Goal: Task Accomplishment & Management: Manage account settings

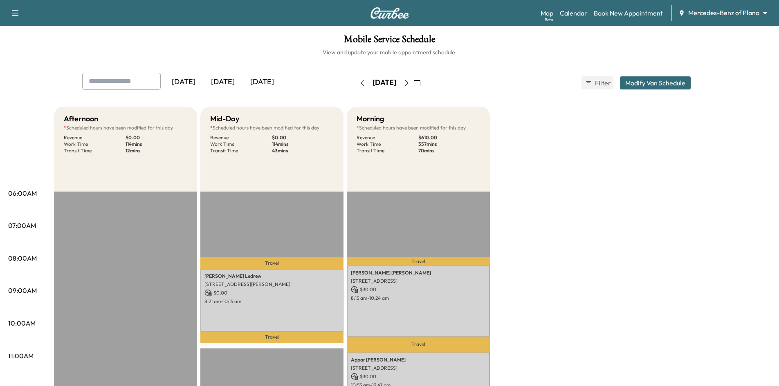
click at [233, 80] on div "[DATE]" at bounding box center [222, 82] width 39 height 19
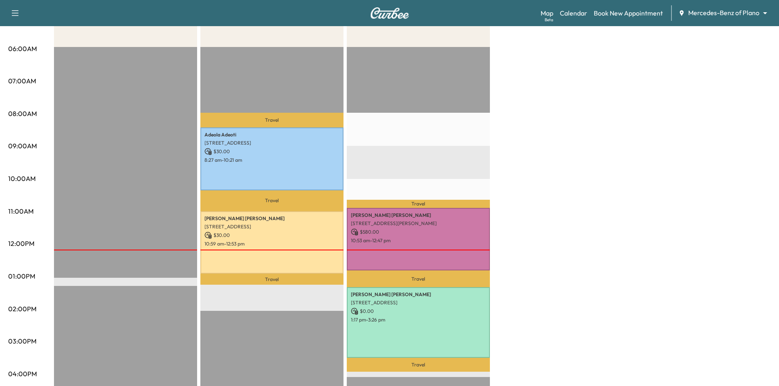
scroll to position [204, 0]
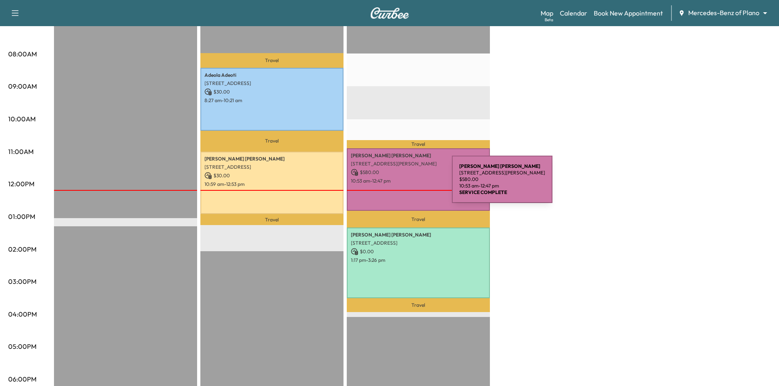
click at [391, 184] on div "Amir Veerjee 4529 LA ROCHE AVE, CARROLLTON, TX 75010, USA $ 580.00 10:53 am - 1…" at bounding box center [418, 179] width 143 height 63
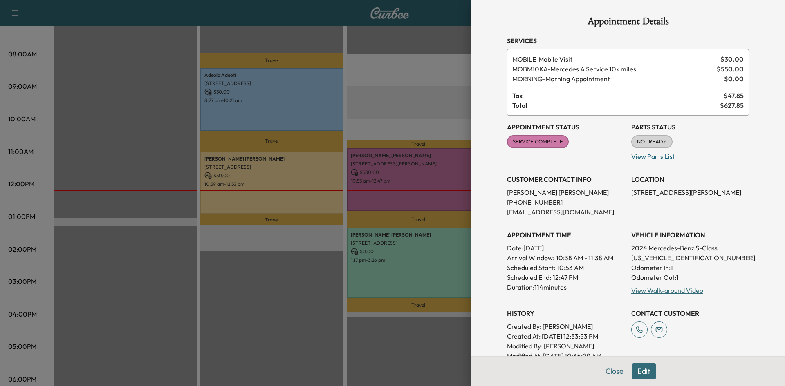
drag, startPoint x: 630, startPoint y: 367, endPoint x: 628, endPoint y: 357, distance: 10.4
click at [632, 367] on button "Edit" at bounding box center [644, 372] width 24 height 16
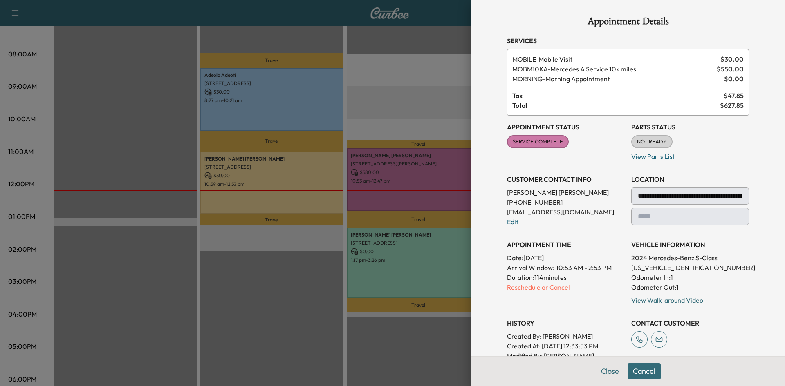
click at [510, 225] on link "Edit" at bounding box center [512, 222] width 11 height 8
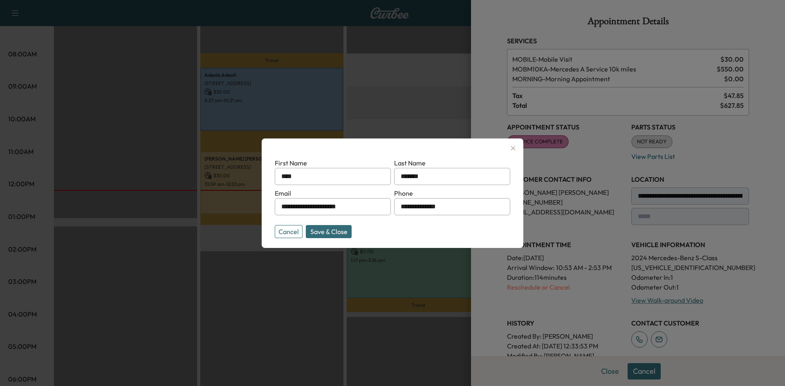
drag, startPoint x: 363, startPoint y: 207, endPoint x: 194, endPoint y: 222, distance: 169.6
click at [191, 222] on div "**********" at bounding box center [392, 193] width 785 height 386
paste input "**********"
click at [324, 231] on button "Save & Close" at bounding box center [329, 231] width 46 height 13
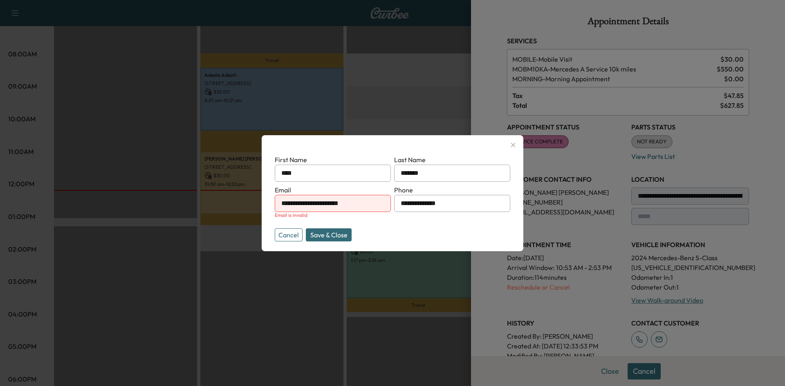
click at [324, 231] on button "Save & Close" at bounding box center [329, 235] width 46 height 13
click at [326, 238] on button "Save & Close" at bounding box center [329, 235] width 46 height 13
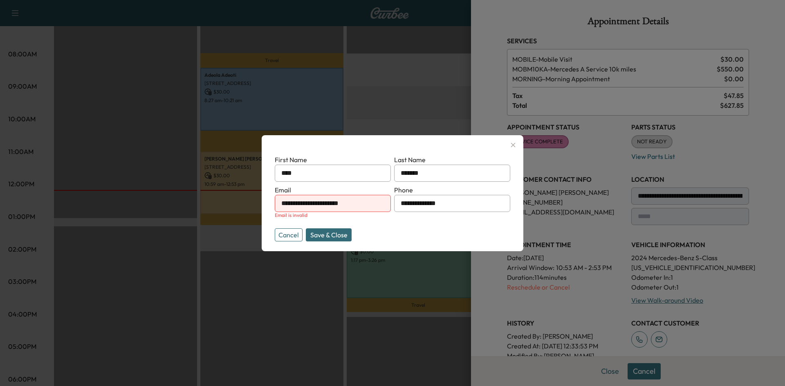
click at [326, 238] on button "Save & Close" at bounding box center [329, 235] width 46 height 13
click at [334, 237] on button "Save & Close" at bounding box center [329, 235] width 46 height 13
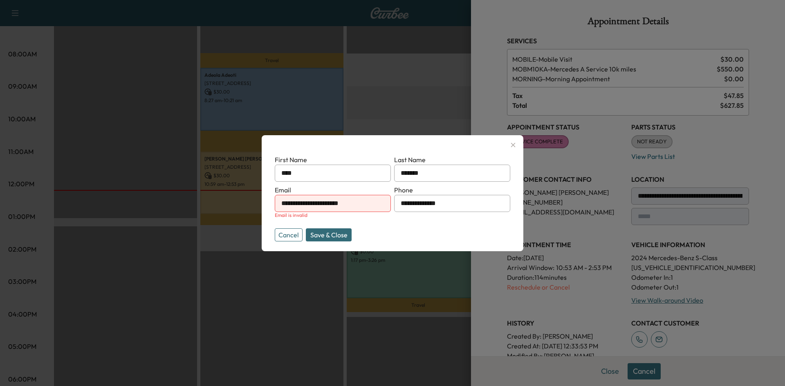
click at [334, 237] on button "Save & Close" at bounding box center [329, 235] width 46 height 13
click at [283, 237] on button "Cancel" at bounding box center [289, 235] width 28 height 13
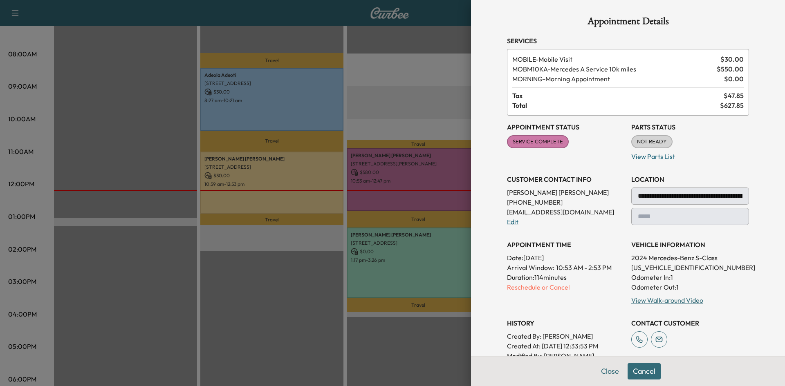
click at [508, 222] on link "Edit" at bounding box center [512, 222] width 11 height 8
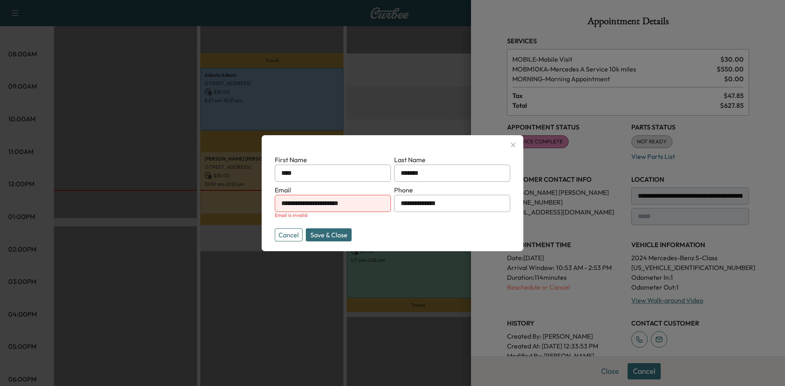
click at [329, 236] on button "Save & Close" at bounding box center [329, 235] width 46 height 13
drag, startPoint x: 329, startPoint y: 236, endPoint x: 331, endPoint y: 231, distance: 5.7
click at [328, 237] on button "Save & Close" at bounding box center [329, 235] width 46 height 13
click at [308, 204] on input "**********" at bounding box center [333, 203] width 116 height 17
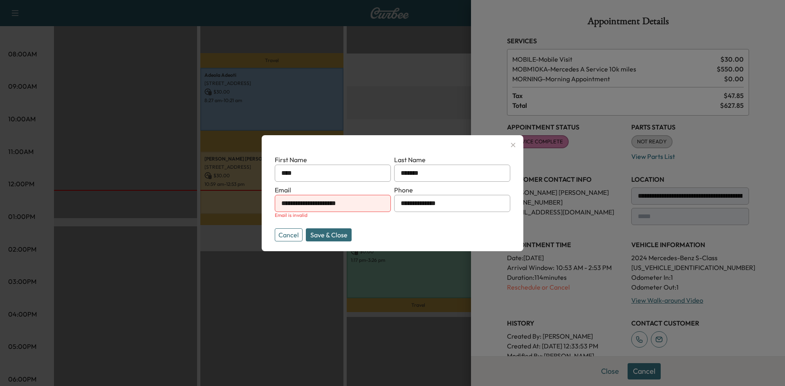
type input "**********"
click at [326, 236] on button "Save & Close" at bounding box center [329, 235] width 46 height 13
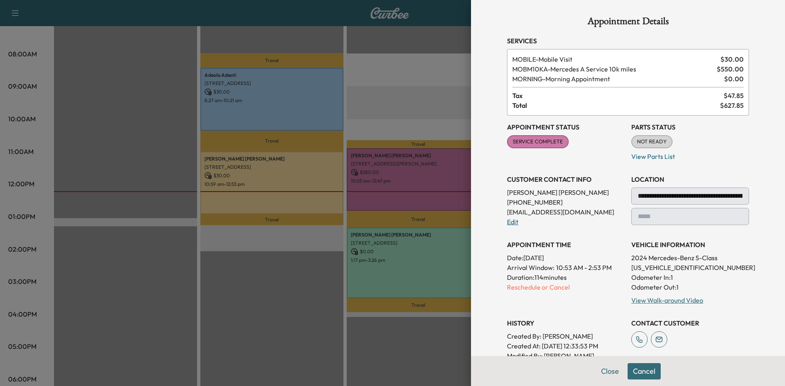
click at [507, 222] on link "Edit" at bounding box center [512, 222] width 11 height 8
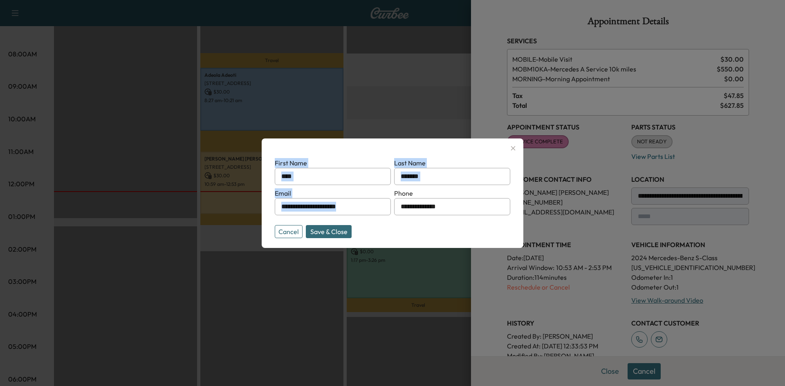
drag, startPoint x: 378, startPoint y: 208, endPoint x: 207, endPoint y: 213, distance: 170.6
click at [207, 213] on div "**********" at bounding box center [392, 193] width 785 height 386
click at [288, 232] on button "Cancel" at bounding box center [289, 231] width 28 height 13
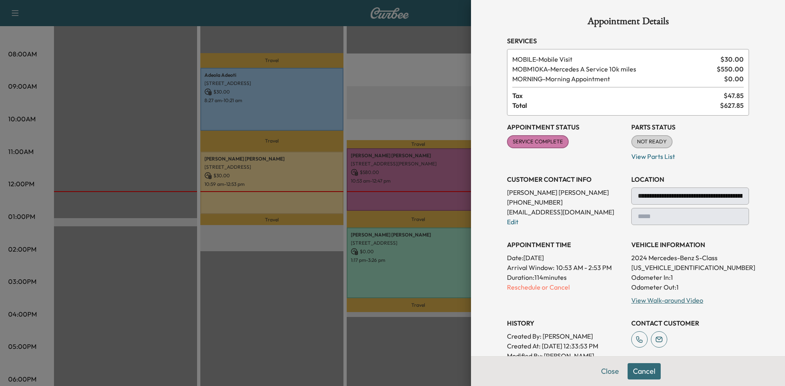
click at [600, 372] on button "Close" at bounding box center [610, 372] width 29 height 16
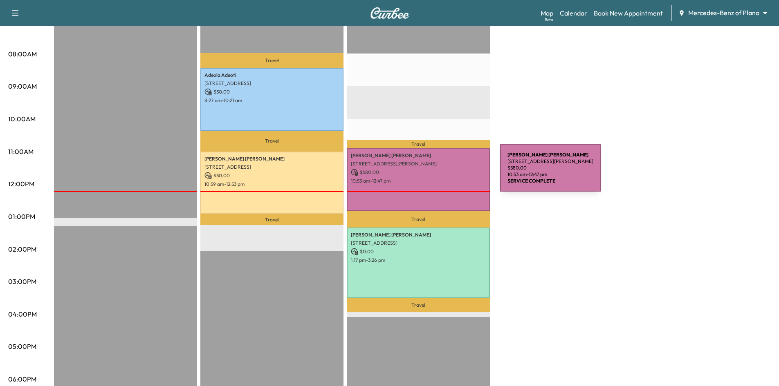
click at [439, 173] on p "$ 580.00" at bounding box center [418, 172] width 135 height 7
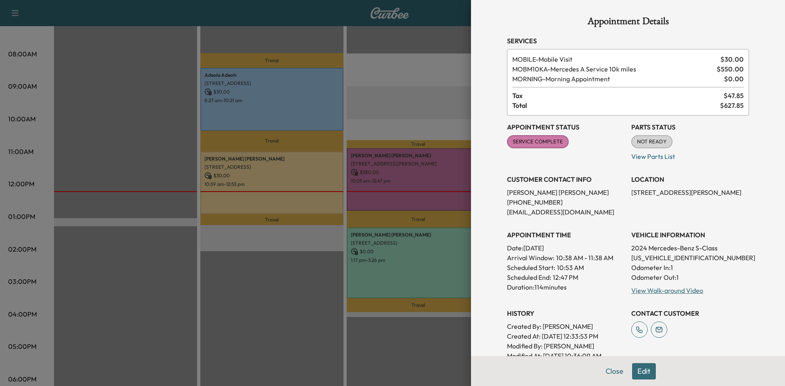
click at [633, 373] on button "Edit" at bounding box center [644, 372] width 24 height 16
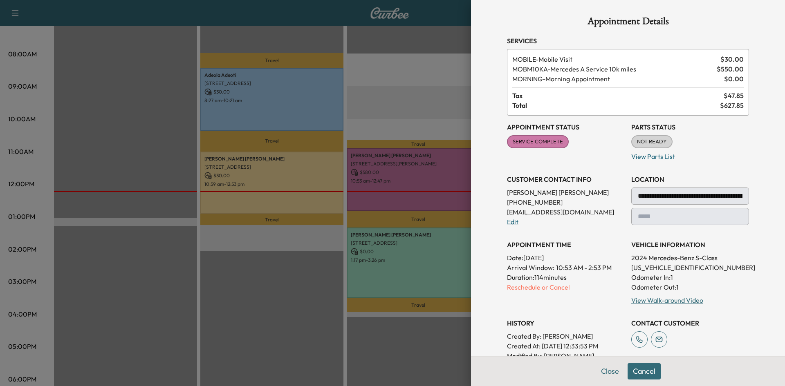
click at [507, 221] on link "Edit" at bounding box center [512, 222] width 11 height 8
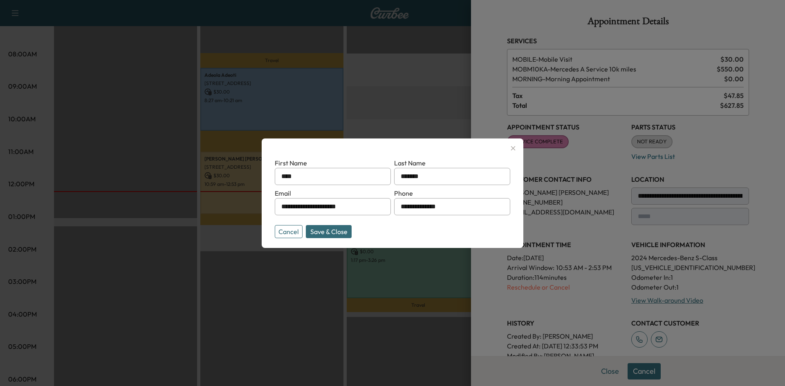
drag, startPoint x: 377, startPoint y: 208, endPoint x: 218, endPoint y: 224, distance: 159.4
click at [219, 216] on div "**********" at bounding box center [392, 193] width 785 height 386
paste input "**********"
type input "**********"
click at [317, 231] on button "Save & Close" at bounding box center [329, 231] width 46 height 13
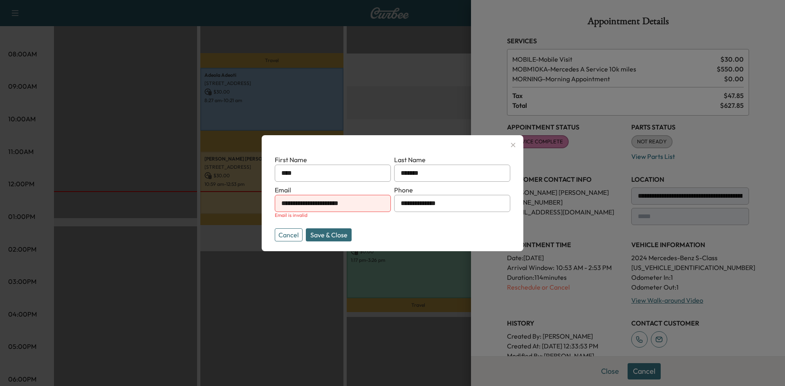
click at [316, 232] on button "Save & Close" at bounding box center [329, 235] width 46 height 13
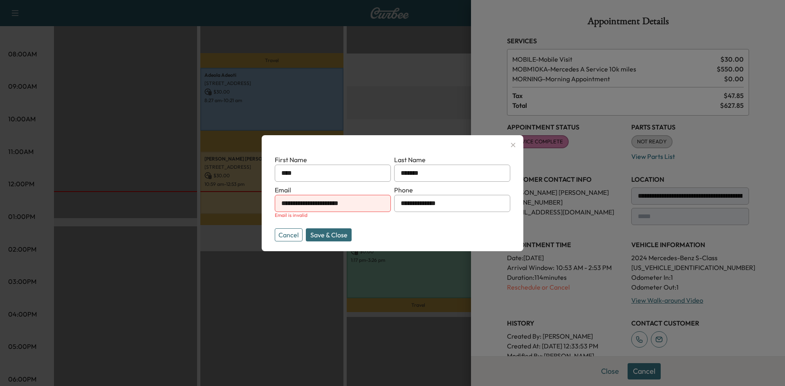
click at [316, 232] on button "Save & Close" at bounding box center [329, 235] width 46 height 13
click at [343, 240] on button "Save & Close" at bounding box center [329, 235] width 46 height 13
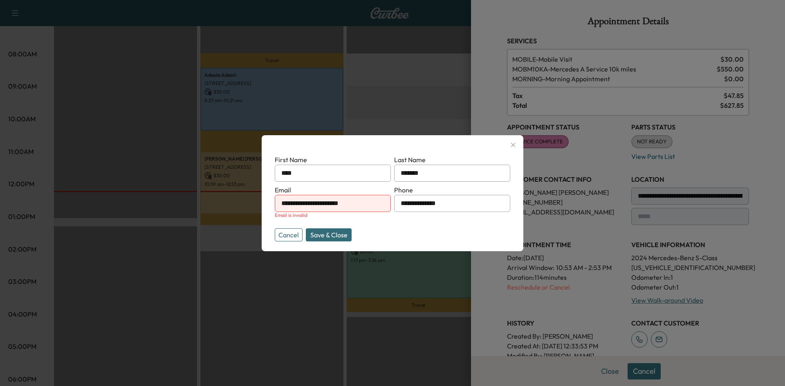
click at [343, 238] on button "Save & Close" at bounding box center [329, 235] width 46 height 13
click at [344, 236] on button "Save & Close" at bounding box center [329, 235] width 46 height 13
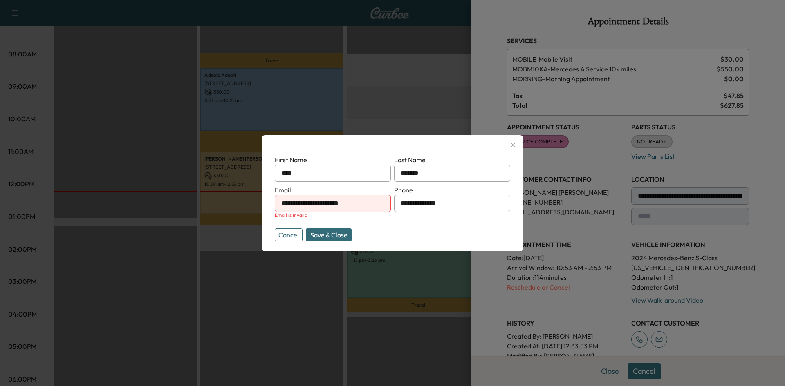
click at [344, 236] on button "Save & Close" at bounding box center [329, 235] width 46 height 13
click at [335, 231] on button "Save & Close" at bounding box center [329, 235] width 46 height 13
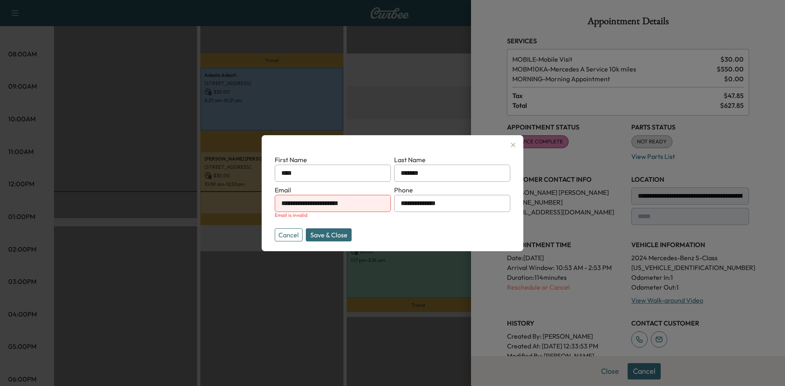
drag, startPoint x: 331, startPoint y: 234, endPoint x: 292, endPoint y: 232, distance: 39.3
click at [328, 236] on button "Save & Close" at bounding box center [329, 235] width 46 height 13
drag, startPoint x: 289, startPoint y: 231, endPoint x: 297, endPoint y: 229, distance: 7.5
click at [290, 231] on button "Cancel" at bounding box center [289, 235] width 28 height 13
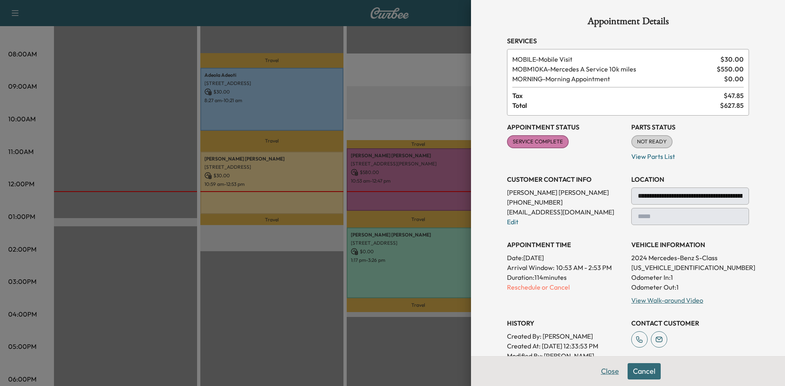
click at [602, 371] on button "Close" at bounding box center [610, 372] width 29 height 16
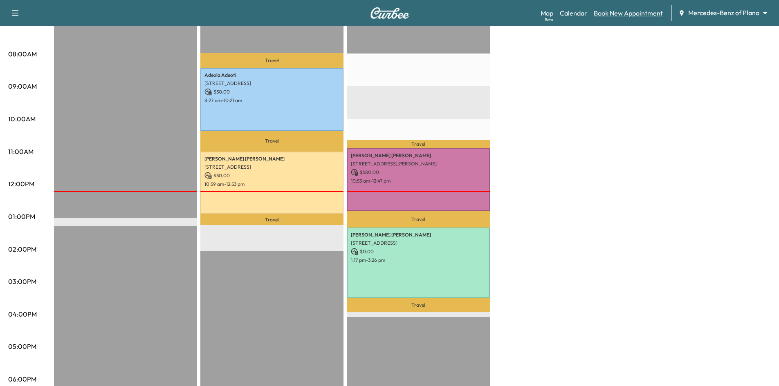
click at [619, 12] on link "Book New Appointment" at bounding box center [628, 13] width 69 height 10
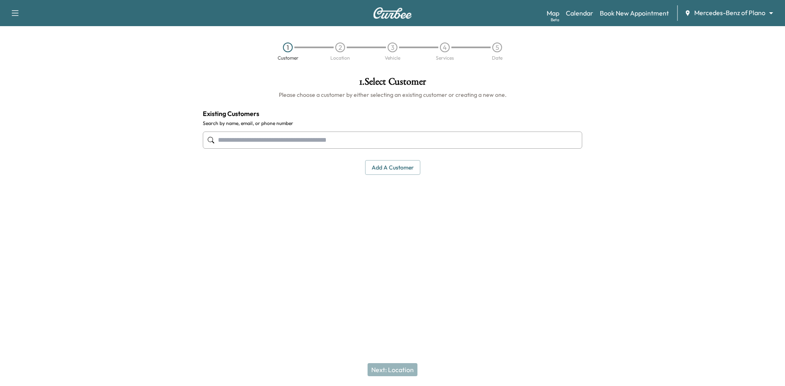
click at [290, 140] on input "text" at bounding box center [393, 140] width 380 height 17
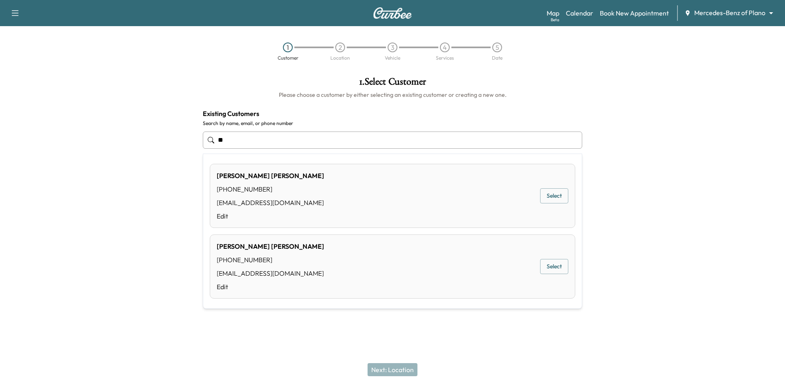
type input "*"
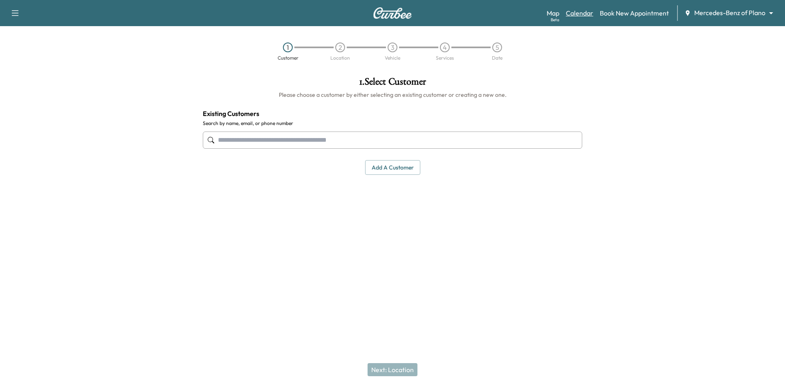
click at [588, 13] on link "Calendar" at bounding box center [579, 13] width 27 height 10
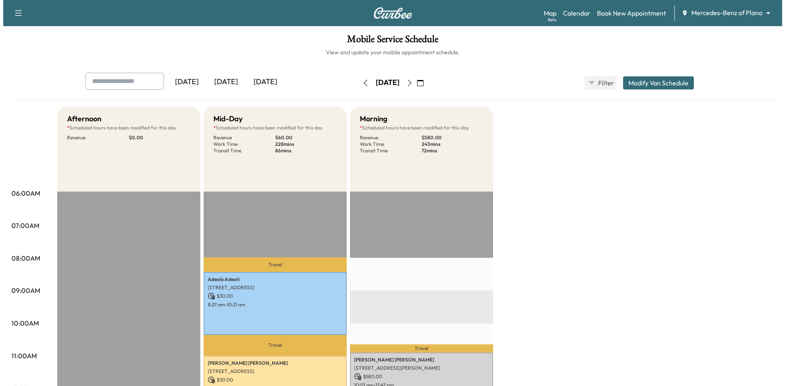
scroll to position [82, 0]
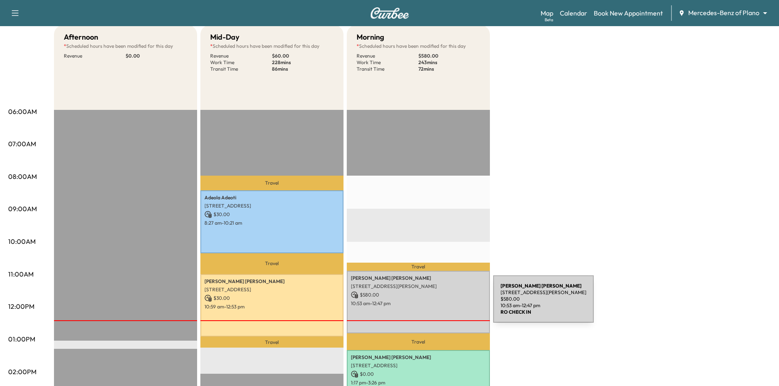
click at [432, 304] on p "10:53 am - 12:47 pm" at bounding box center [418, 304] width 135 height 7
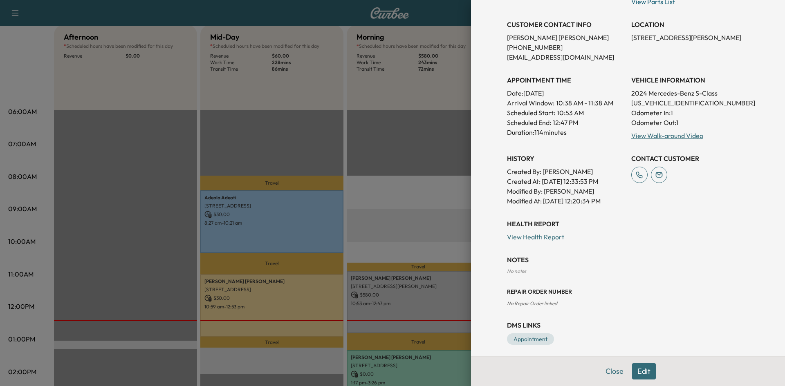
scroll to position [160, 0]
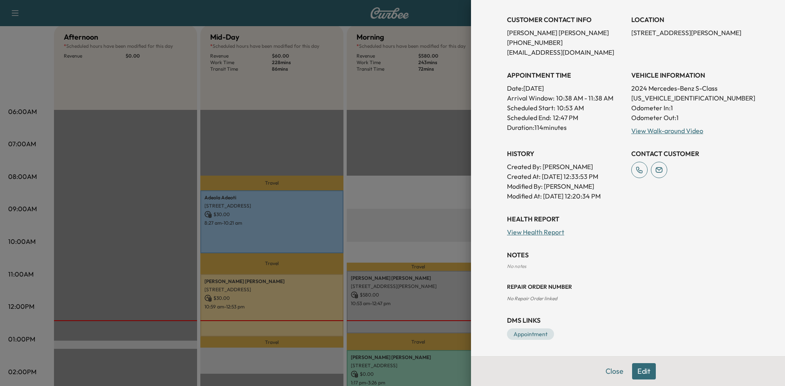
click at [648, 373] on button "Edit" at bounding box center [644, 372] width 24 height 16
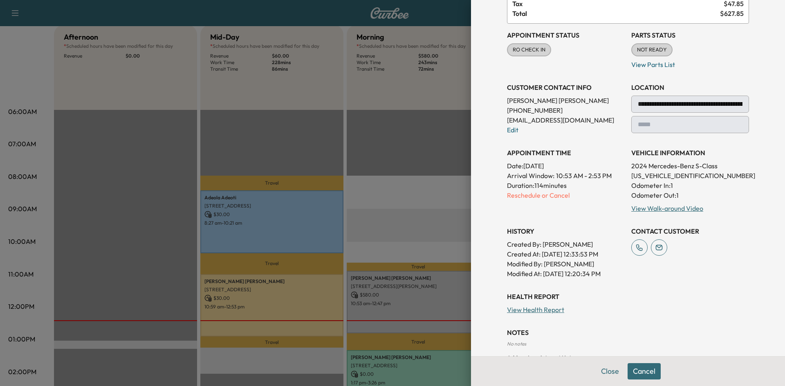
scroll to position [181, 0]
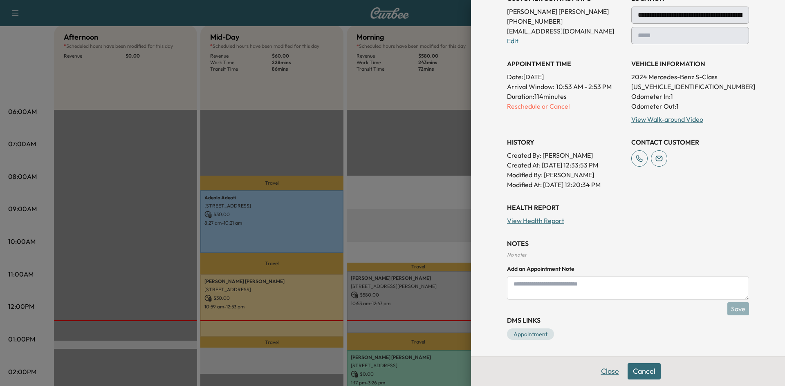
click at [603, 372] on button "Close" at bounding box center [610, 372] width 29 height 16
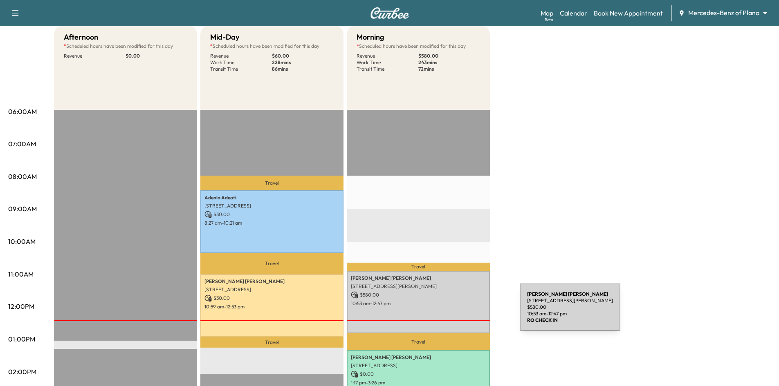
click at [458, 312] on div "Amir Veerjee 4529 LA ROCHE AVE, CARROLLTON, TX 75010, USA $ 580.00 10:53 am - 1…" at bounding box center [418, 302] width 143 height 63
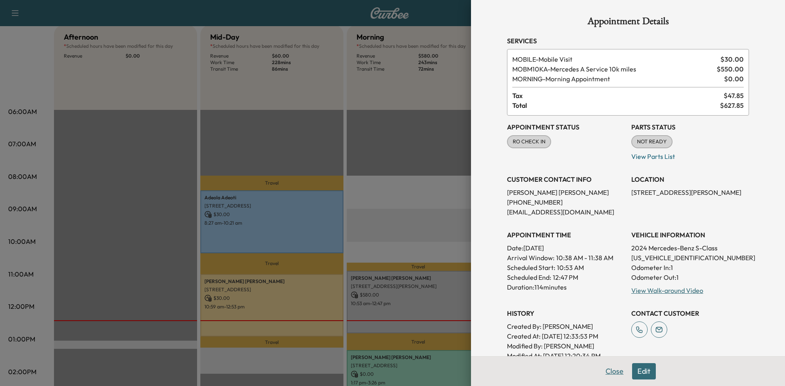
click at [607, 370] on button "Close" at bounding box center [614, 372] width 29 height 16
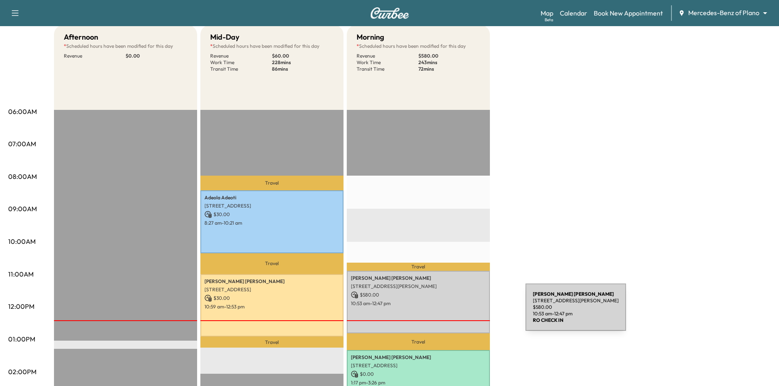
click at [464, 312] on div "Amir Veerjee 4529 LA ROCHE AVE, CARROLLTON, TX 75010, USA $ 580.00 10:53 am - 1…" at bounding box center [418, 302] width 143 height 63
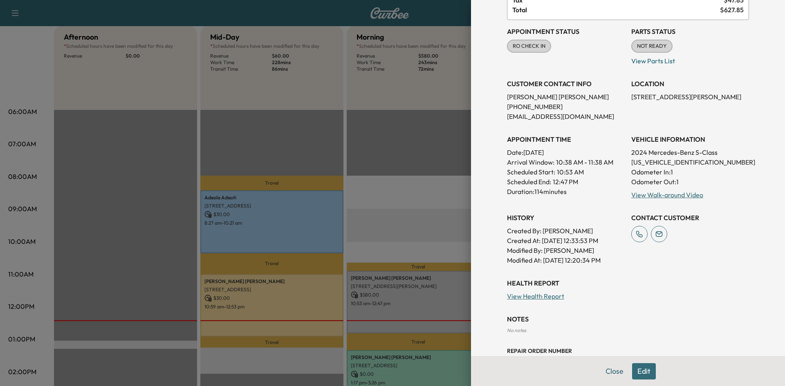
scroll to position [160, 0]
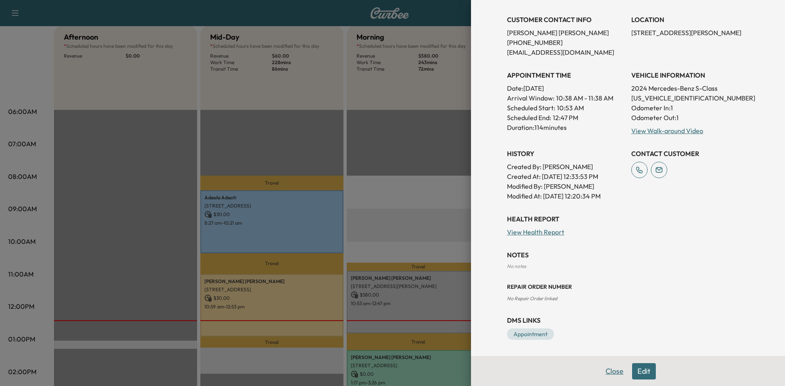
click at [616, 373] on button "Close" at bounding box center [614, 372] width 29 height 16
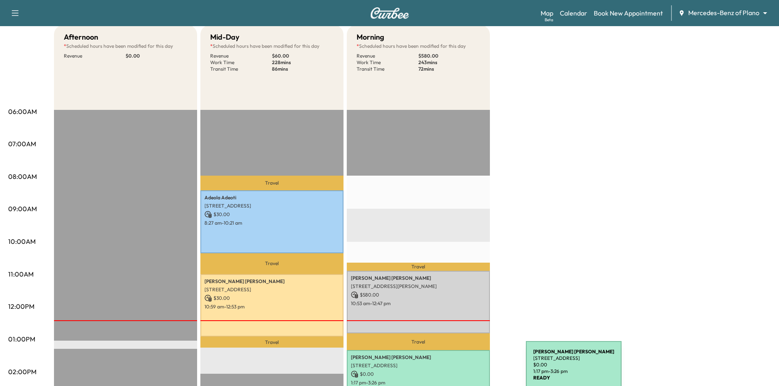
click at [465, 371] on p "$ 0.00" at bounding box center [418, 374] width 135 height 7
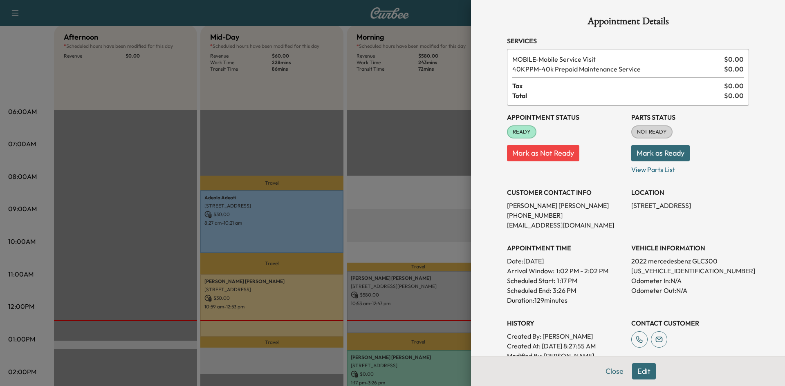
click at [437, 228] on div at bounding box center [392, 193] width 785 height 386
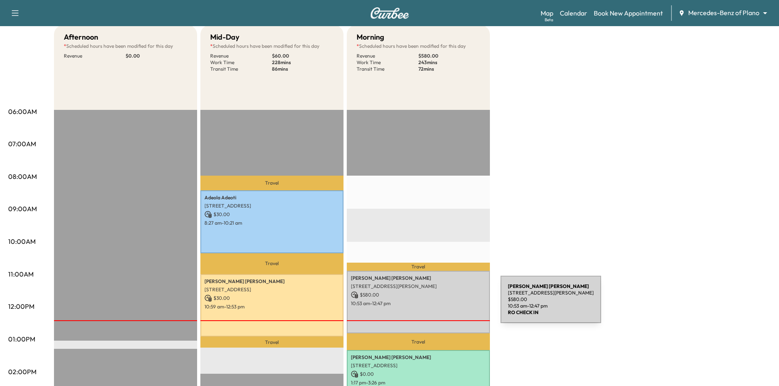
click at [439, 305] on p "10:53 am - 12:47 pm" at bounding box center [418, 304] width 135 height 7
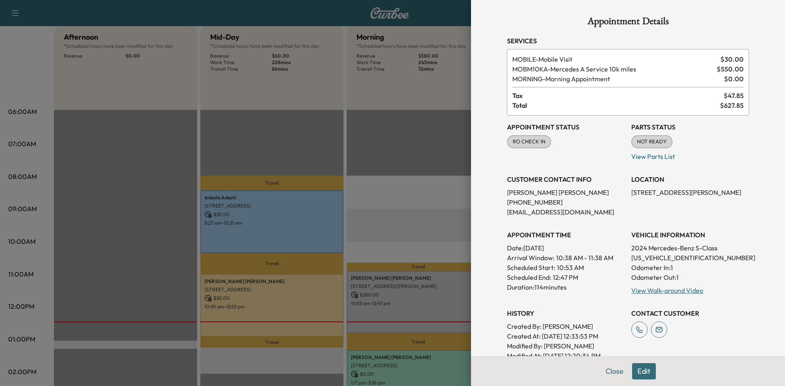
click at [642, 371] on button "Edit" at bounding box center [644, 372] width 24 height 16
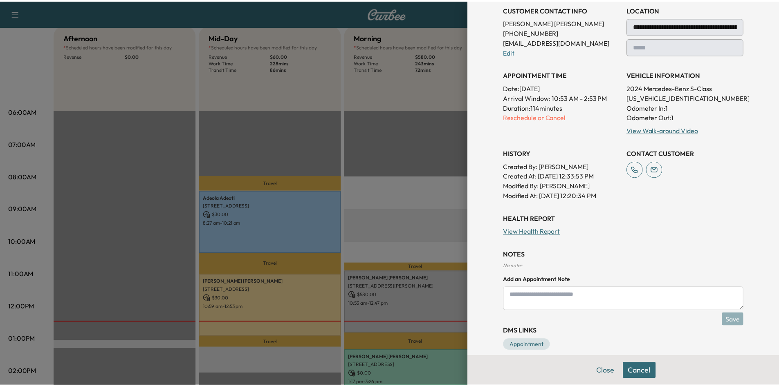
scroll to position [181, 0]
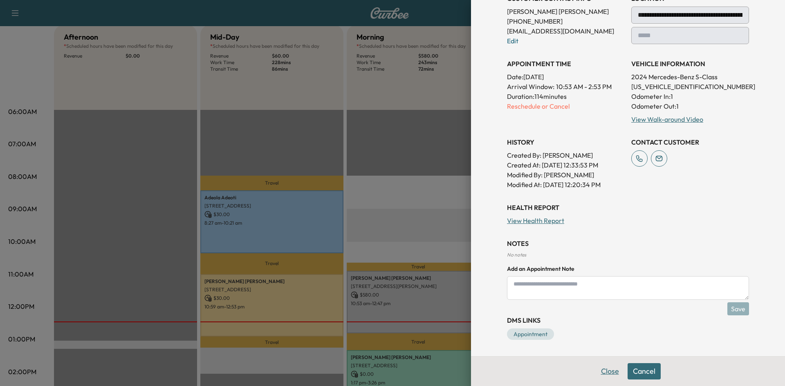
click at [606, 375] on button "Close" at bounding box center [610, 372] width 29 height 16
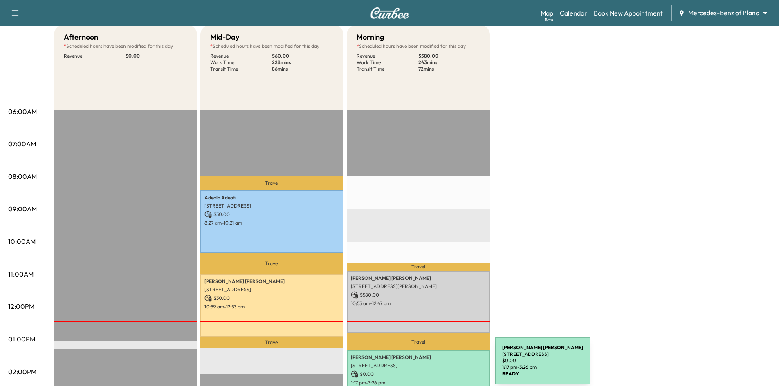
click at [434, 366] on p "1913 Miramar Drive, Little Elm, TX 75068, United States of America" at bounding box center [418, 366] width 135 height 7
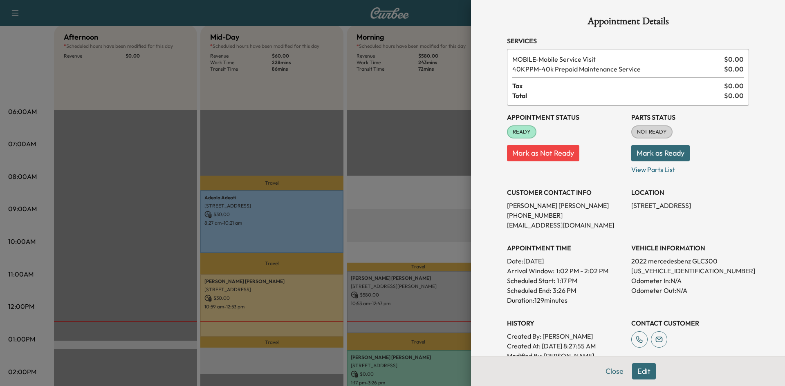
click at [378, 204] on div at bounding box center [392, 193] width 785 height 386
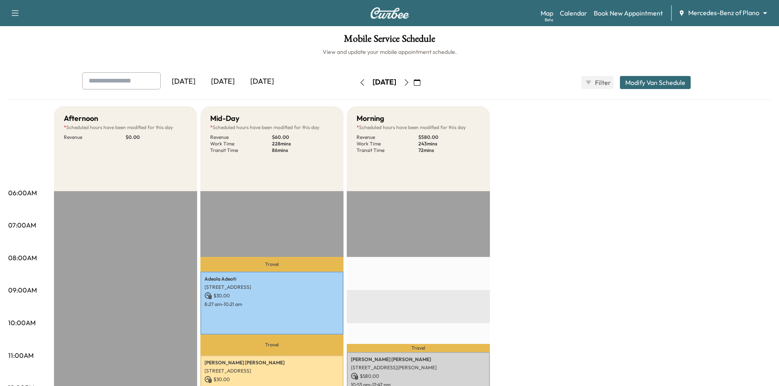
scroll to position [0, 0]
click at [184, 82] on div "[DATE]" at bounding box center [183, 82] width 39 height 19
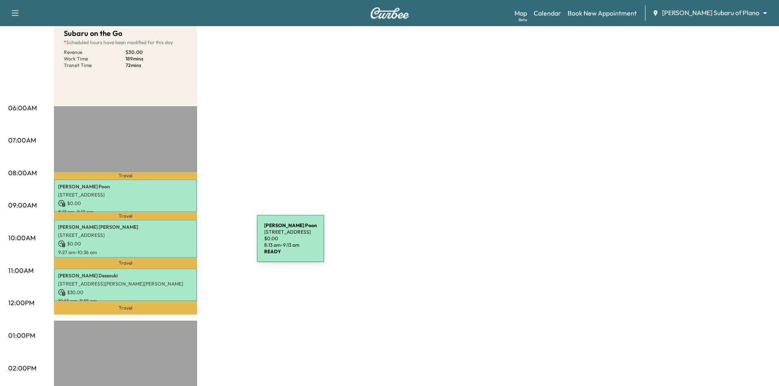
scroll to position [41, 0]
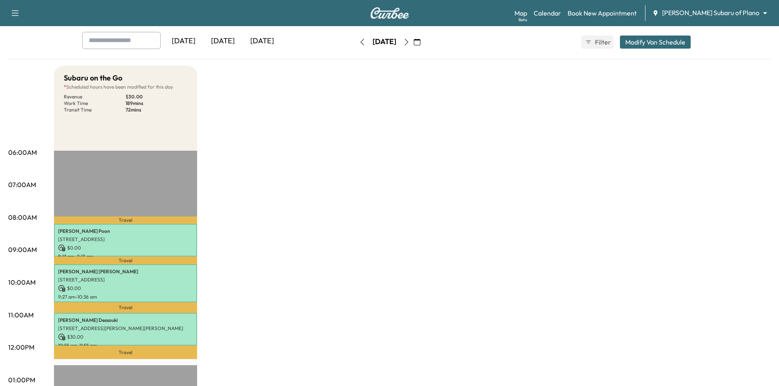
click at [226, 41] on div "[DATE]" at bounding box center [222, 41] width 39 height 19
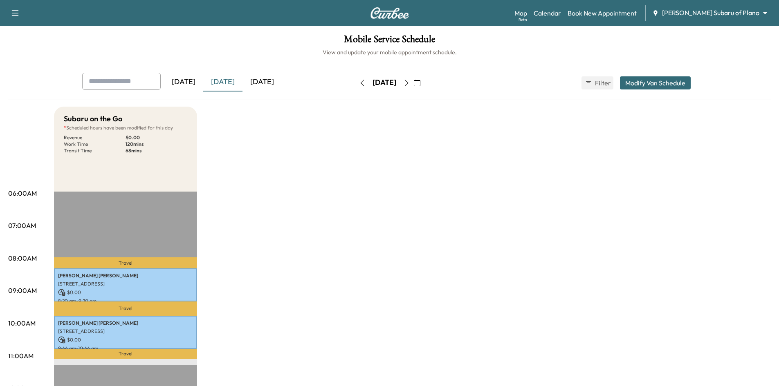
click at [182, 83] on div "[DATE]" at bounding box center [183, 82] width 39 height 19
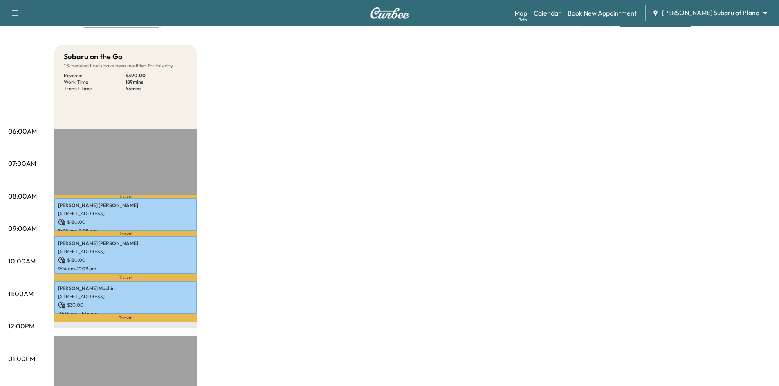
scroll to position [82, 0]
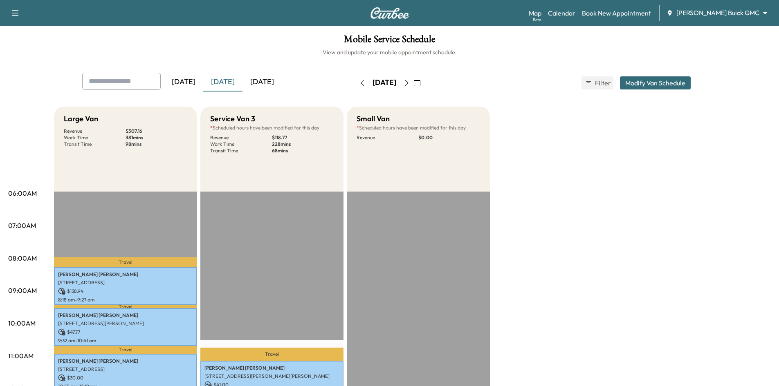
click at [188, 82] on div "[DATE]" at bounding box center [183, 82] width 39 height 19
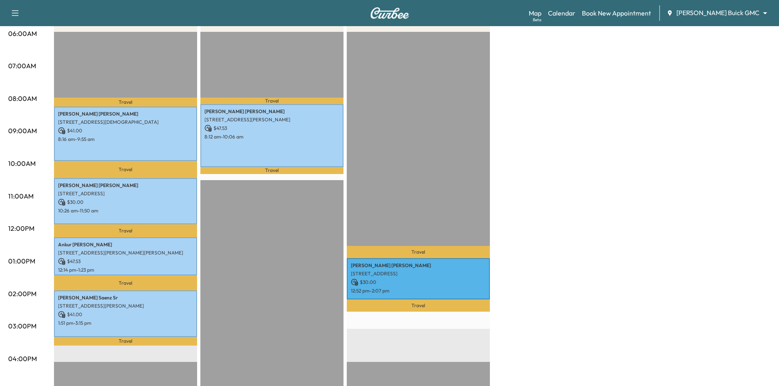
scroll to position [204, 0]
